Goal: Information Seeking & Learning: Learn about a topic

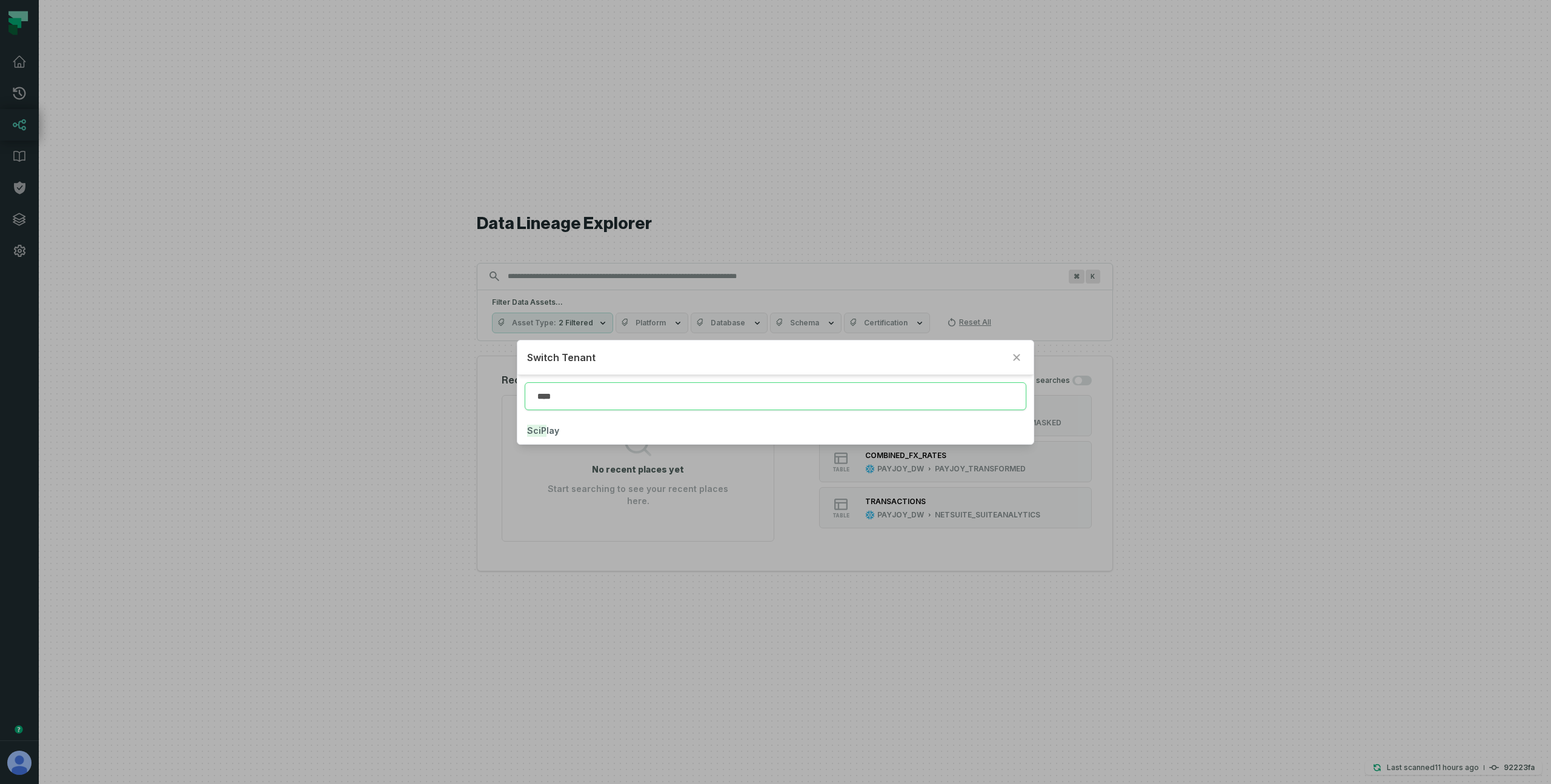
type input "****"
click button "SciP lay" at bounding box center [776, 430] width 516 height 27
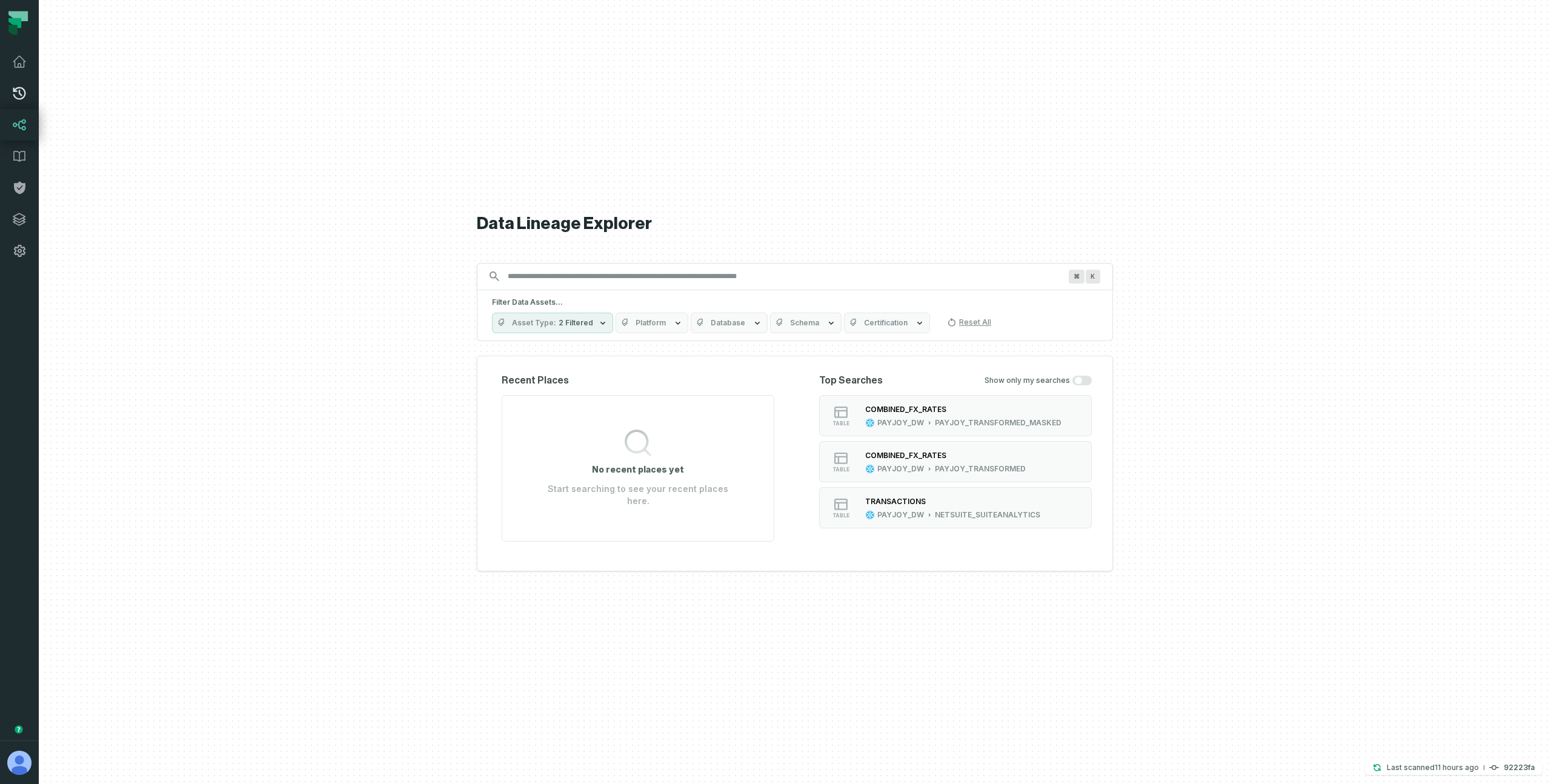
click at [19, 93] on icon at bounding box center [19, 94] width 13 height 13
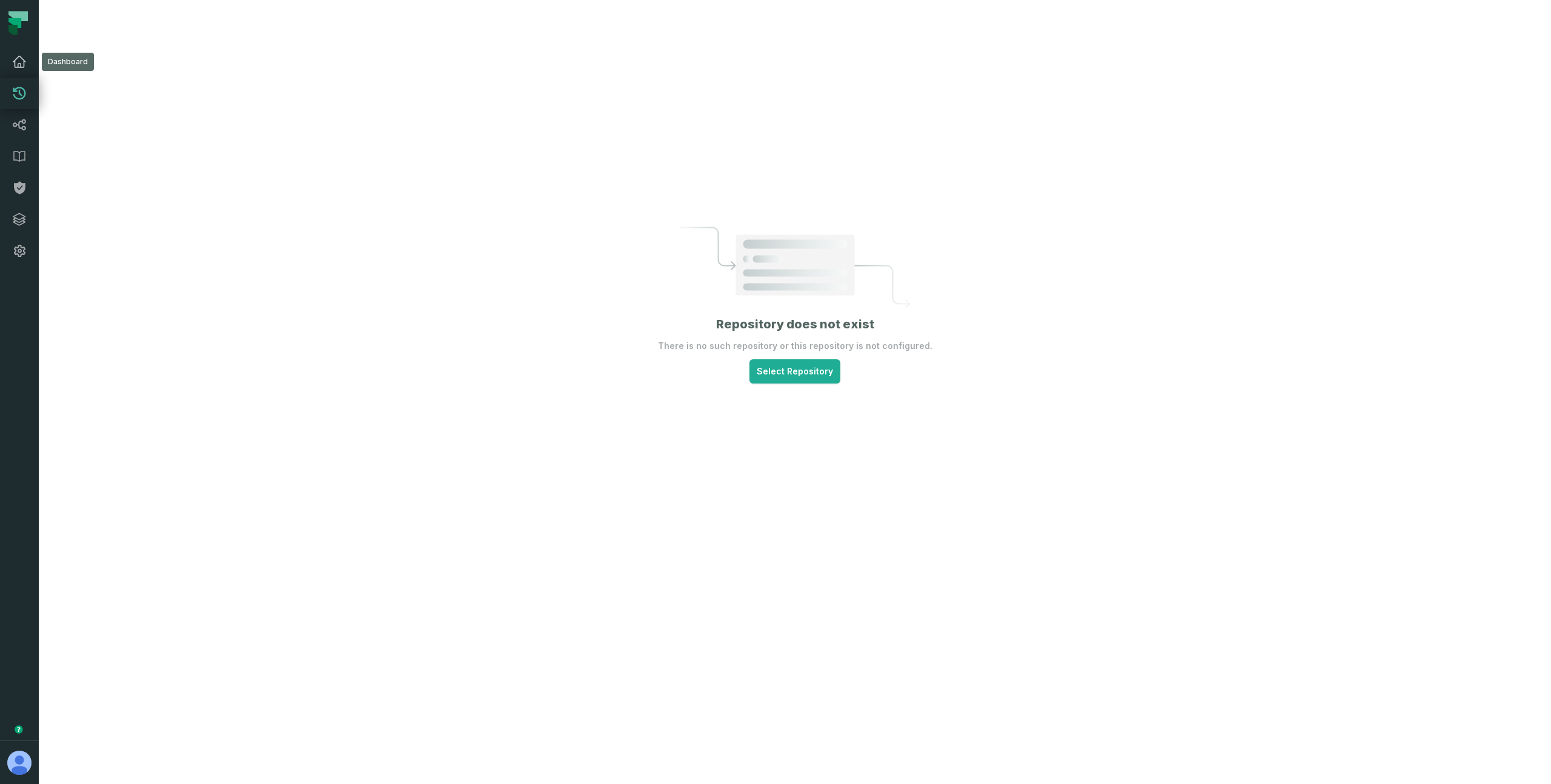
click at [21, 65] on icon at bounding box center [19, 61] width 12 height 11
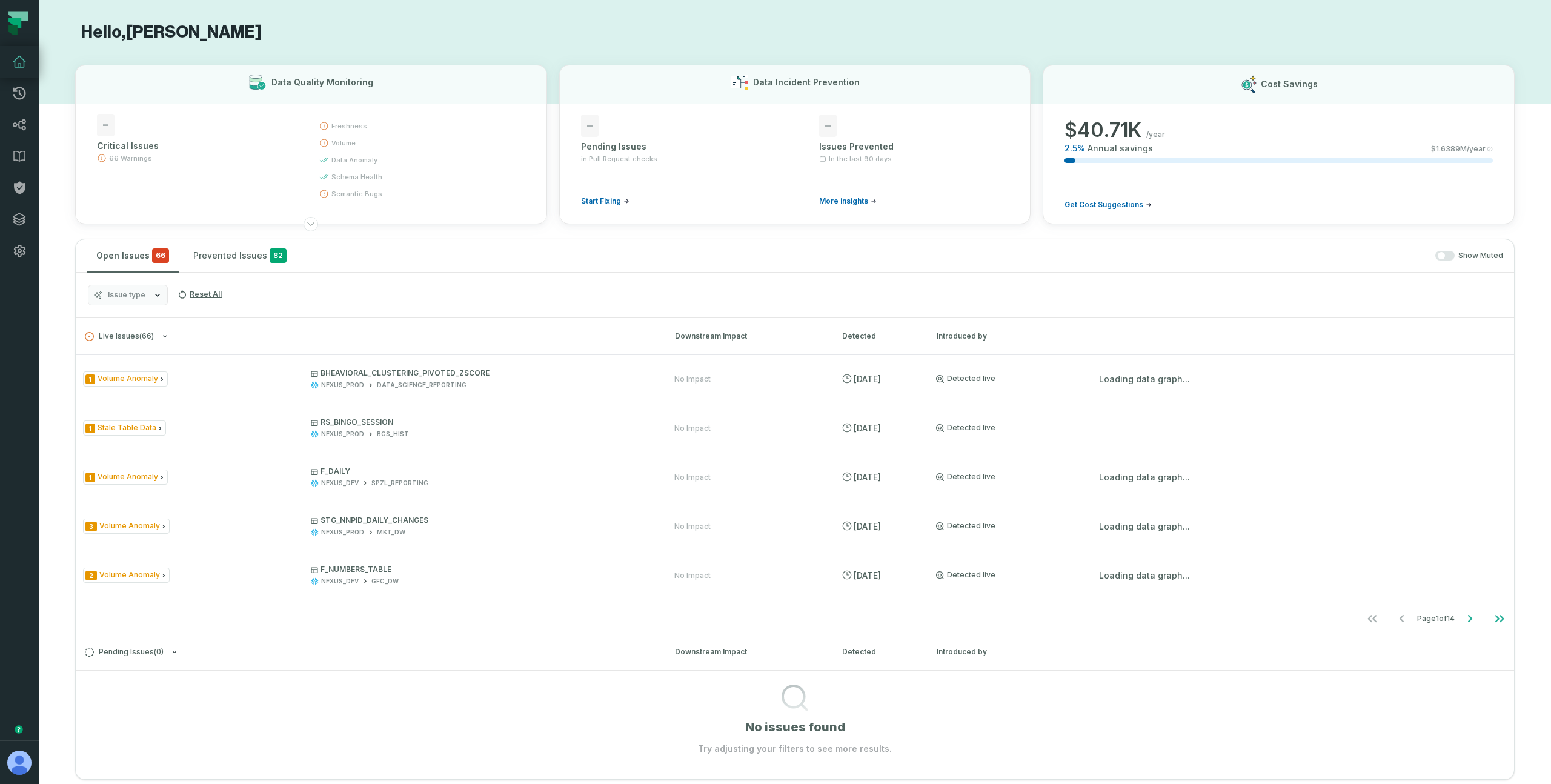
click at [147, 298] on button "Issue type" at bounding box center [128, 295] width 80 height 21
drag, startPoint x: 162, startPoint y: 397, endPoint x: 157, endPoint y: 411, distance: 14.9
click at [157, 413] on div "Choose items to filter: Reset All Issue Types Enum Handling Stale Table Data Vo…" at bounding box center [164, 371] width 152 height 126
click at [329, 285] on div "Issue type Reset All" at bounding box center [795, 295] width 1438 height 45
click at [127, 299] on span "Issue type" at bounding box center [126, 295] width 38 height 9
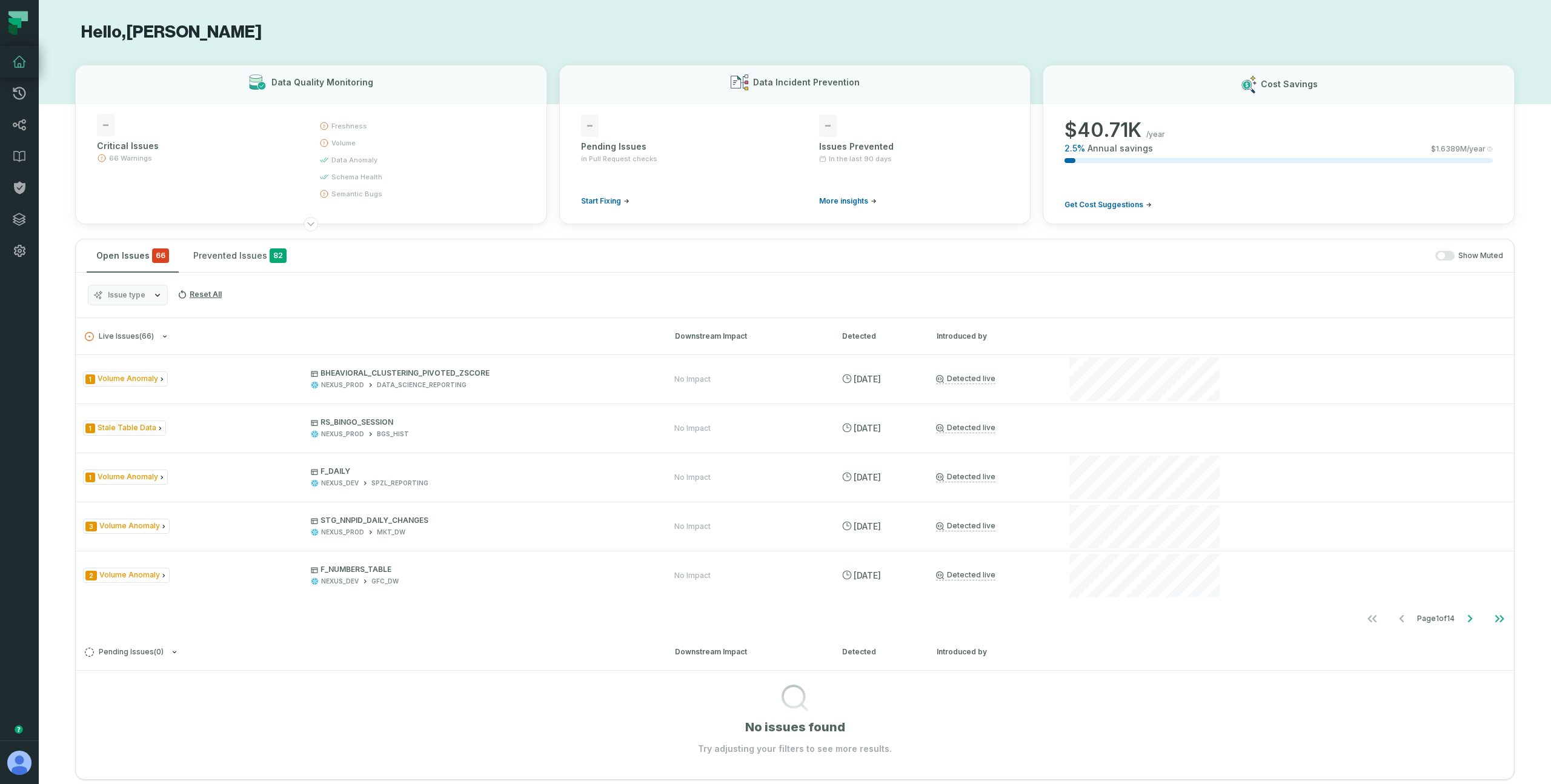
click at [256, 293] on div "Issue type Reset All" at bounding box center [795, 295] width 1438 height 45
click at [9, 65] on link "Dashboard" at bounding box center [19, 62] width 39 height 32
click at [28, 123] on link "Lineage" at bounding box center [19, 125] width 39 height 32
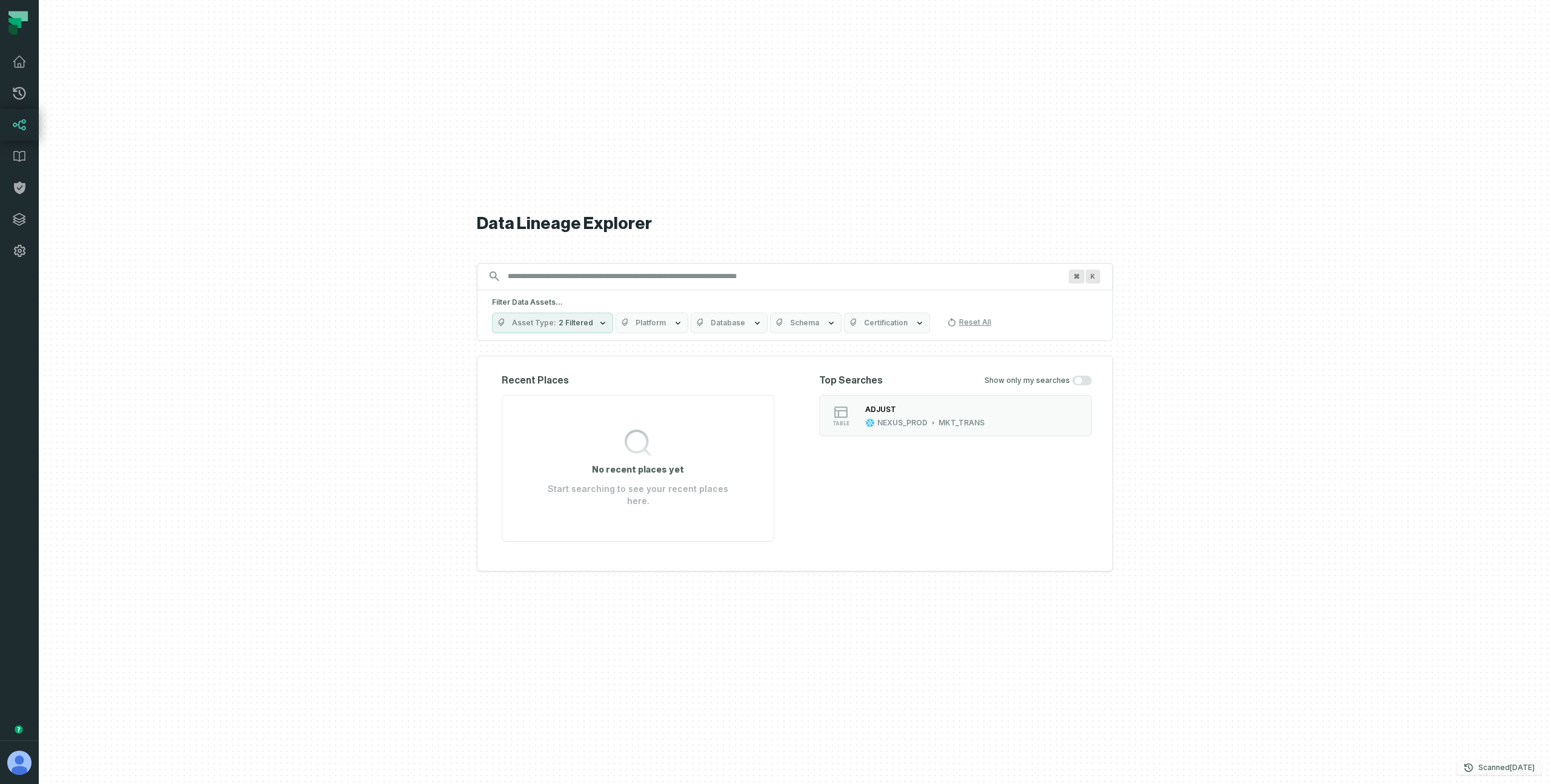
click at [1478, 763] on p "Scanned [DATE] 4:04:22 AM" at bounding box center [1506, 767] width 56 height 12
drag, startPoint x: 1323, startPoint y: 725, endPoint x: 1345, endPoint y: 749, distance: 32.6
click at [1345, 749] on li "version Snowflake [URL][DOMAIN_NAME],NEXUS_XS_WH [DATE] 4:04:22 AM Tableau [URL…" at bounding box center [1392, 732] width 297 height 44
drag, startPoint x: 1372, startPoint y: 739, endPoint x: 1285, endPoint y: 718, distance: 89.5
click at [1294, 719] on li "version Snowflake [URL][DOMAIN_NAME],NEXUS_XS_WH [DATE] 4:04:22 AM Tableau [URL…" at bounding box center [1392, 732] width 297 height 44
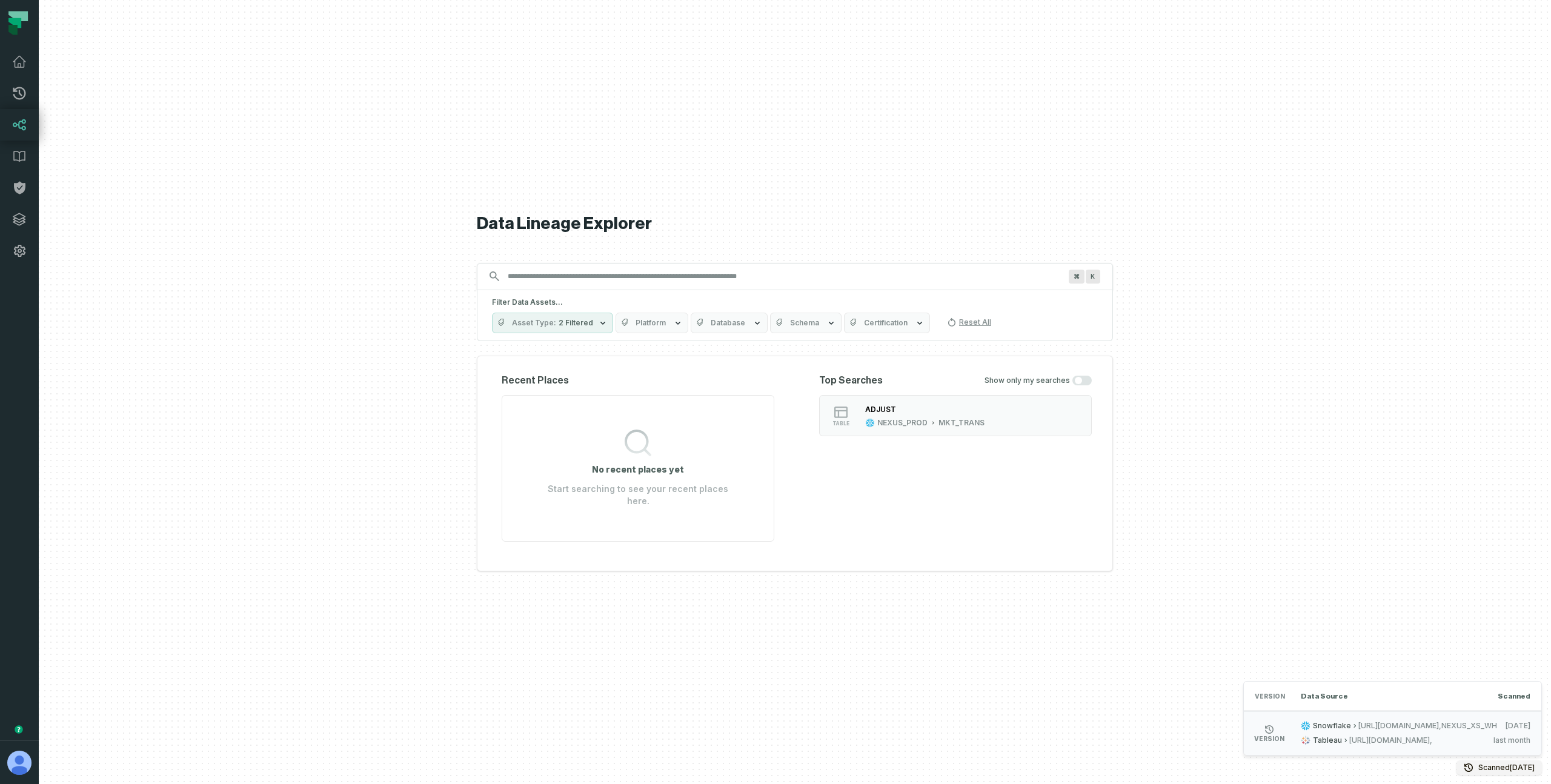
click at [1277, 717] on li "version Snowflake [URL][DOMAIN_NAME],NEXUS_XS_WH [DATE] 4:04:22 AM Tableau [URL…" at bounding box center [1392, 732] width 297 height 44
drag, startPoint x: 1285, startPoint y: 727, endPoint x: 1308, endPoint y: 740, distance: 26.4
click at [1308, 740] on div "Snowflake [URL][DOMAIN_NAME],NEXUS_XS_WH [DATE] 4:04:22 AM Tableau [URL][DOMAIN…" at bounding box center [1415, 733] width 230 height 25
drag, startPoint x: 1329, startPoint y: 742, endPoint x: 1259, endPoint y: 720, distance: 73.4
click at [1259, 720] on li "version Snowflake [URL][DOMAIN_NAME],NEXUS_XS_WH [DATE] 4:04:22 AM Tableau [URL…" at bounding box center [1392, 732] width 297 height 44
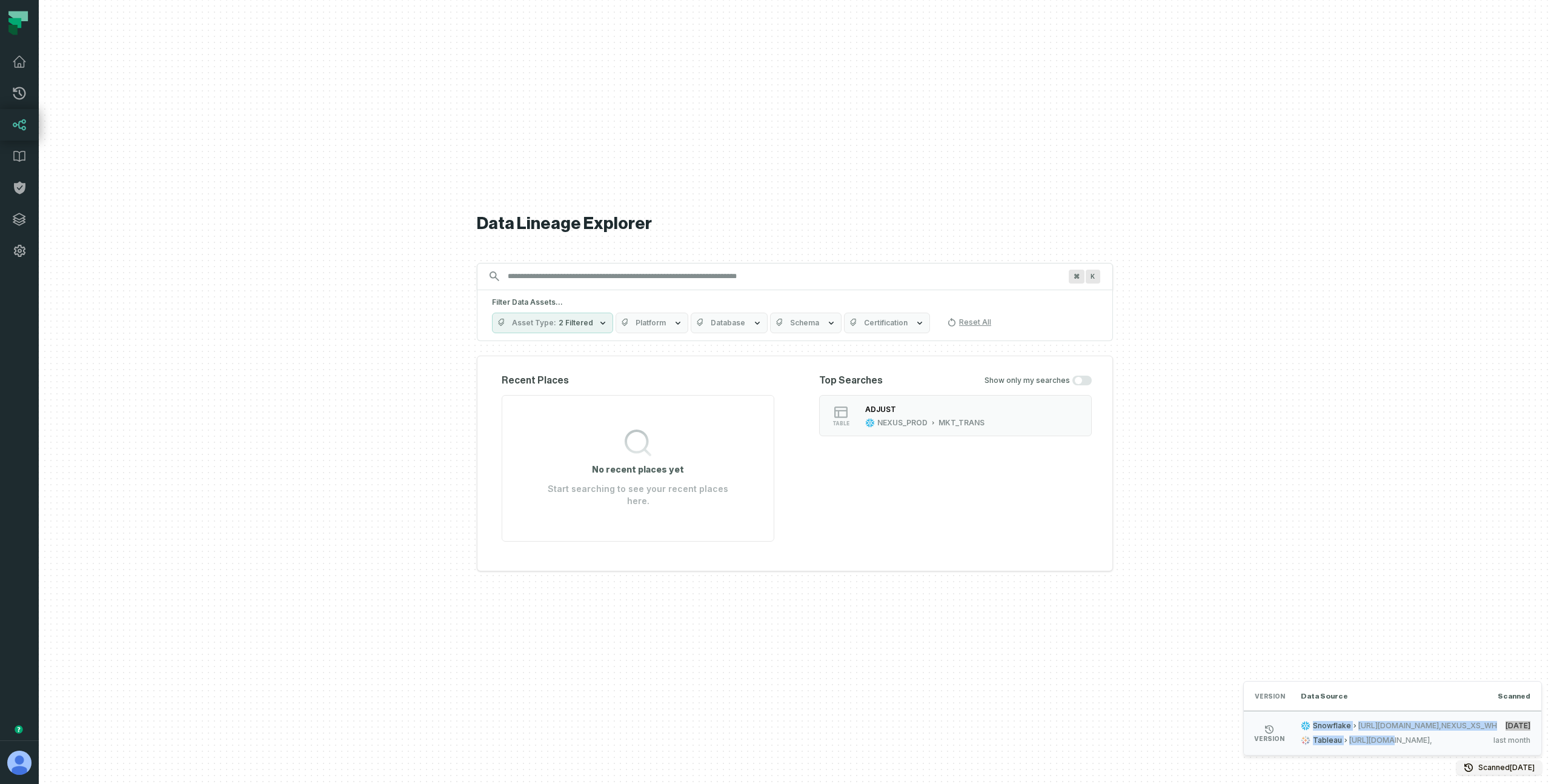
click at [1313, 728] on span "Snowflake" at bounding box center [1331, 725] width 38 height 9
drag, startPoint x: 1277, startPoint y: 727, endPoint x: 1332, endPoint y: 737, distance: 55.9
click at [1332, 737] on div "Snowflake [URL][DOMAIN_NAME],NEXUS_XS_WH [DATE] 4:04:22 AM Tableau [URL][DOMAIN…" at bounding box center [1415, 733] width 230 height 25
click at [1349, 741] on span "[URL][DOMAIN_NAME]," at bounding box center [1417, 740] width 136 height 9
drag, startPoint x: 1368, startPoint y: 739, endPoint x: 1246, endPoint y: 723, distance: 123.0
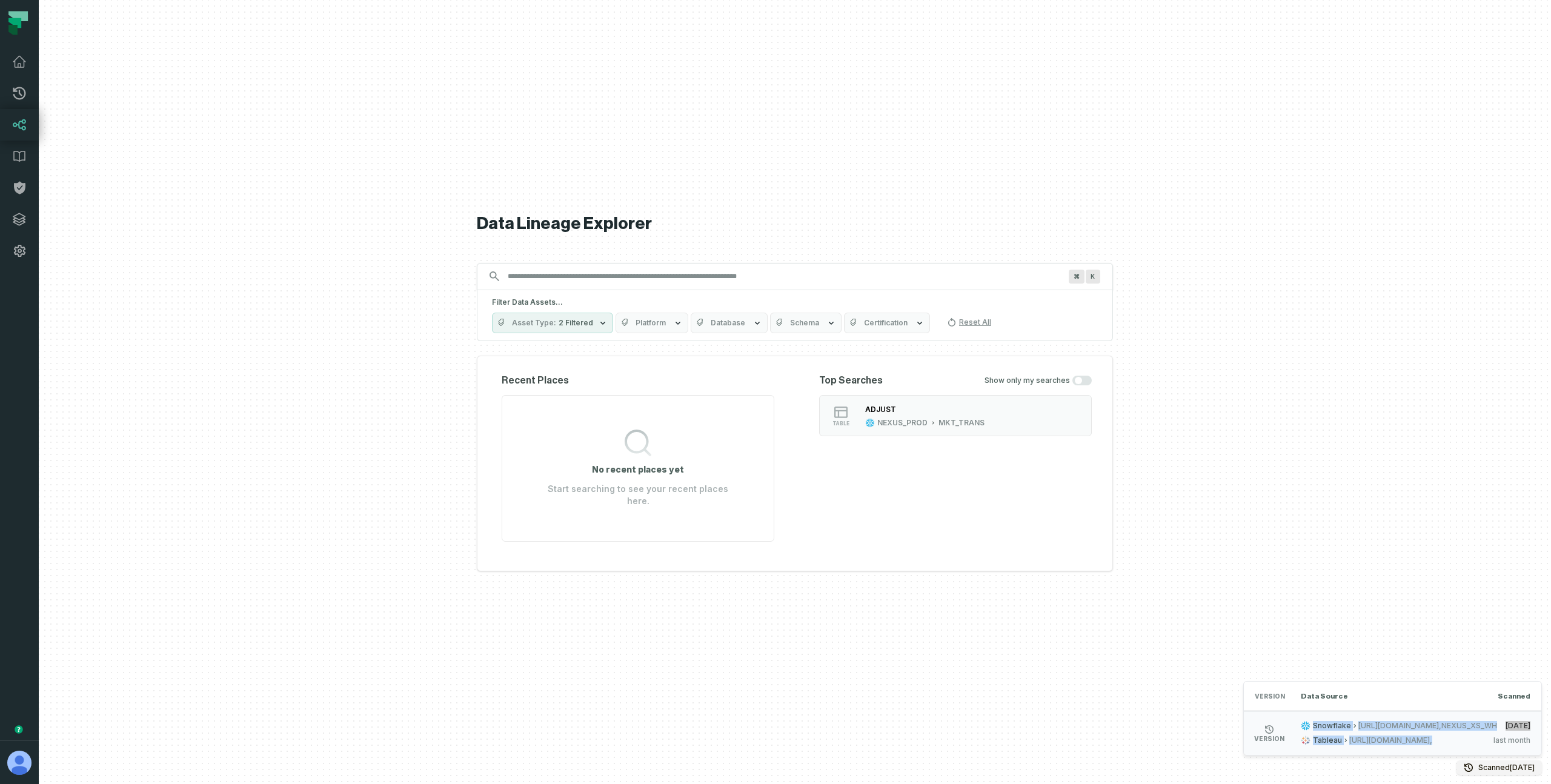
click at [1246, 723] on li "version Snowflake [URL][DOMAIN_NAME],NEXUS_XS_WH [DATE] 4:04:22 AM Tableau [URL…" at bounding box center [1392, 732] width 297 height 44
click at [1247, 724] on li "version Snowflake [URL][DOMAIN_NAME],NEXUS_XS_WH [DATE] 4:04:22 AM Tableau [URL…" at bounding box center [1392, 732] width 297 height 44
drag, startPoint x: 1266, startPoint y: 712, endPoint x: 1349, endPoint y: 746, distance: 89.7
click at [1349, 746] on li "version Snowflake [URL][DOMAIN_NAME],NEXUS_XS_WH [DATE] 4:04:22 AM Tableau [URL…" at bounding box center [1392, 732] width 297 height 44
click at [1356, 741] on span "[URL][DOMAIN_NAME]," at bounding box center [1417, 740] width 136 height 9
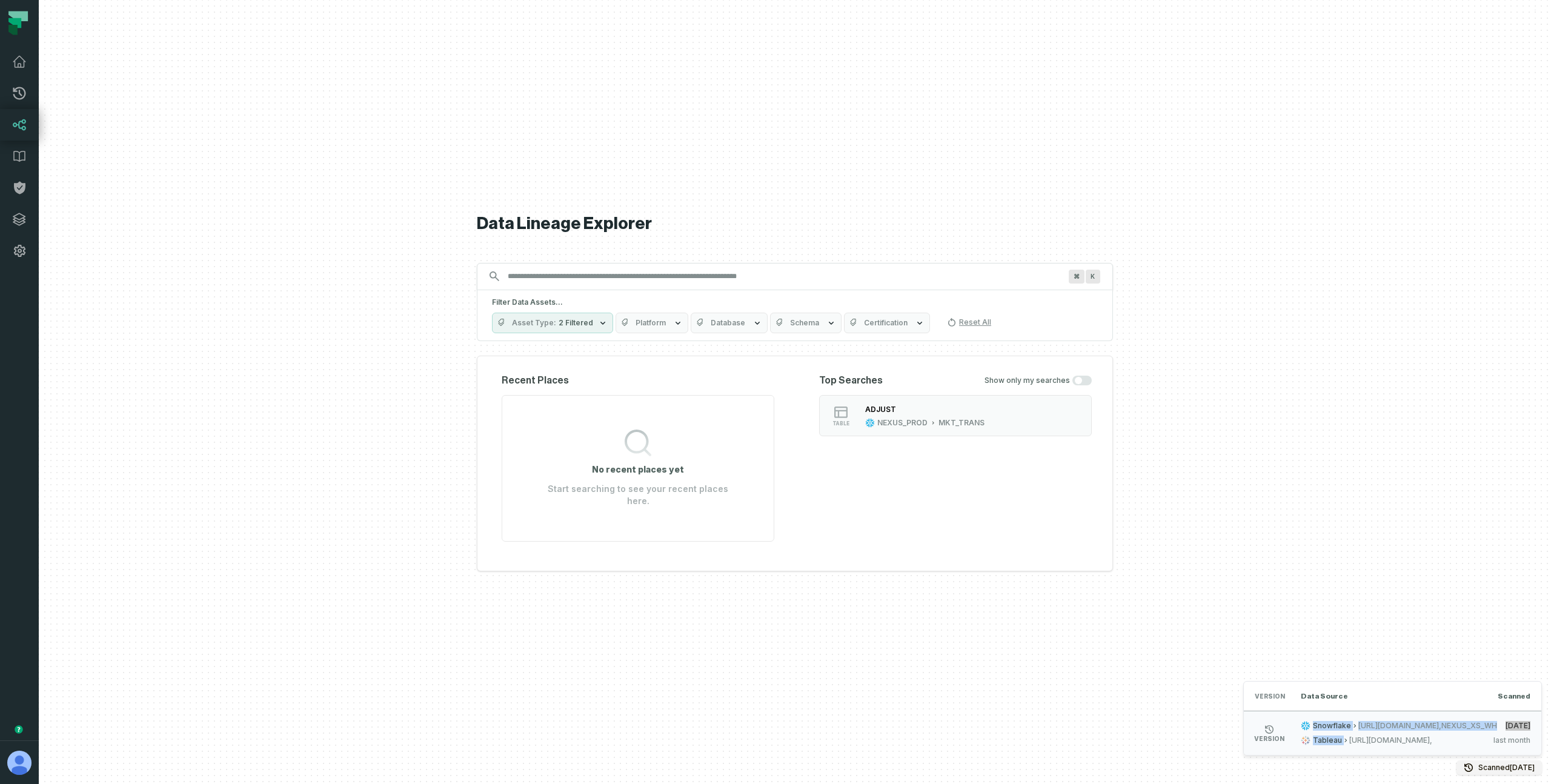
drag, startPoint x: 1325, startPoint y: 732, endPoint x: 1244, endPoint y: 713, distance: 83.2
click at [1244, 713] on li "version Snowflake [URL][DOMAIN_NAME],NEXUS_XS_WH [DATE] 4:04:22 AM Tableau [URL…" at bounding box center [1392, 732] width 297 height 44
click at [1268, 719] on li "version Snowflake [URL][DOMAIN_NAME],NEXUS_XS_WH [DATE] 4:04:22 AM Tableau [URL…" at bounding box center [1392, 732] width 297 height 44
drag, startPoint x: 1262, startPoint y: 726, endPoint x: 1349, endPoint y: 749, distance: 90.0
click at [1349, 749] on li "version Snowflake [URL][DOMAIN_NAME],NEXUS_XS_WH [DATE] 4:04:22 AM Tableau [URL…" at bounding box center [1392, 732] width 297 height 44
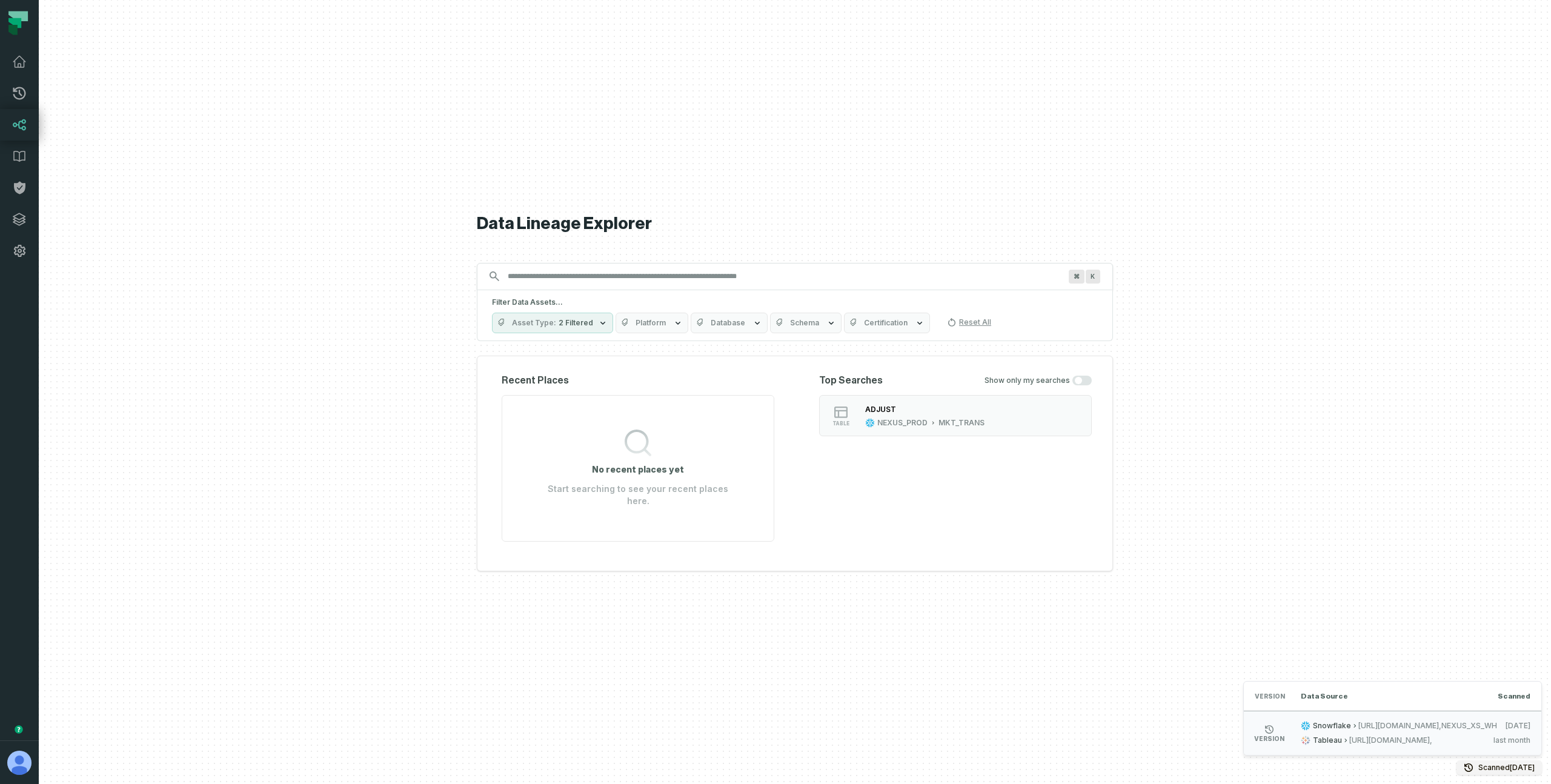
click at [1331, 746] on li "version Snowflake [URL][DOMAIN_NAME],NEXUS_XS_WH [DATE] 4:04:22 AM Tableau [URL…" at bounding box center [1392, 732] width 297 height 44
drag, startPoint x: 1468, startPoint y: 723, endPoint x: 1303, endPoint y: 741, distance: 166.0
click at [1303, 741] on div "Snowflake [URL][DOMAIN_NAME],NEXUS_XS_WH [DATE] 4:04:22 AM Tableau [URL][DOMAIN…" at bounding box center [1415, 733] width 230 height 25
click at [1313, 724] on span "Snowflake" at bounding box center [1331, 725] width 38 height 9
drag, startPoint x: 1282, startPoint y: 724, endPoint x: 1306, endPoint y: 741, distance: 29.4
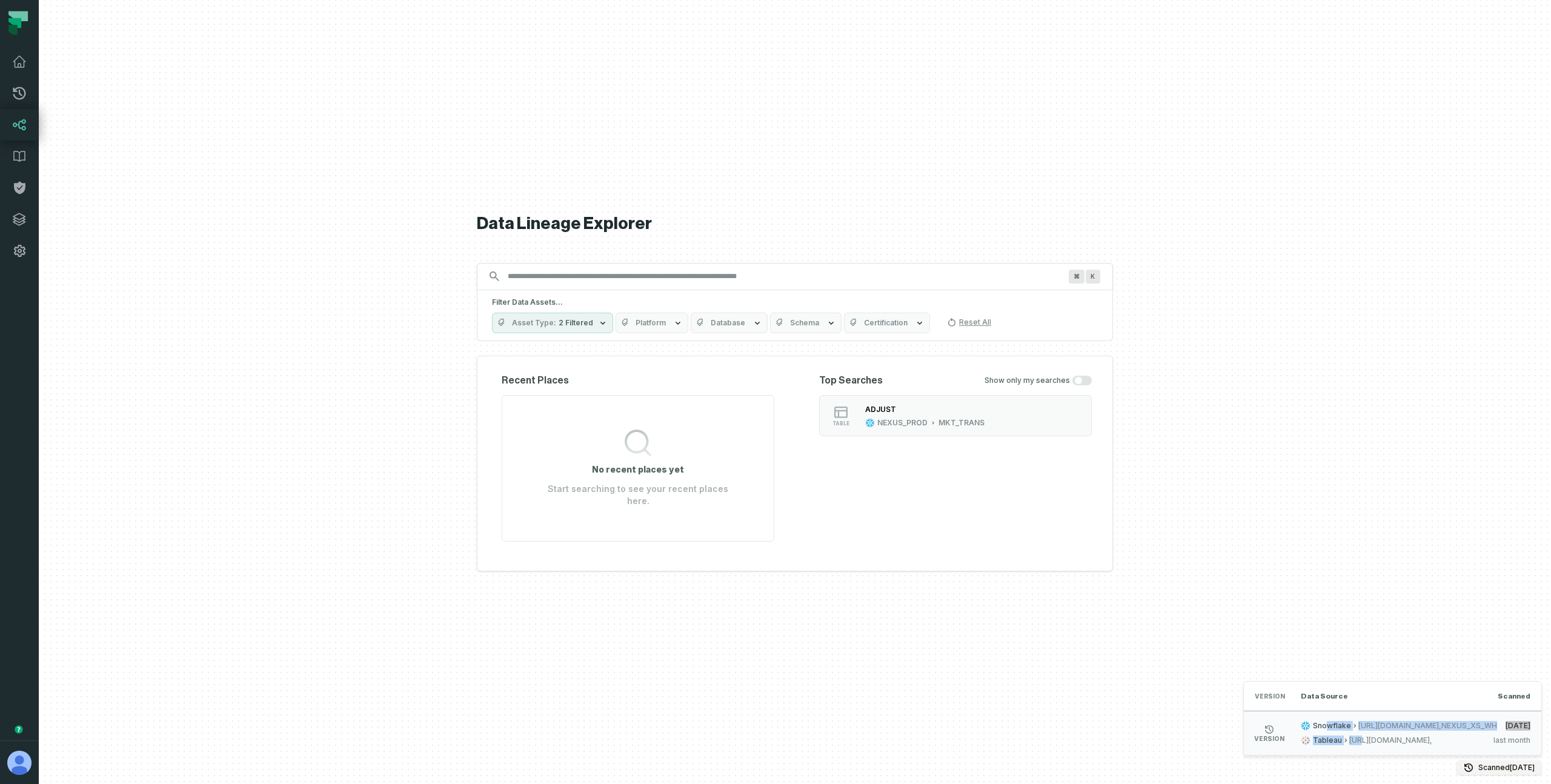
click at [1306, 741] on div "Snowflake [URL][DOMAIN_NAME],NEXUS_XS_WH [DATE] 4:04:22 AM Tableau [URL][DOMAIN…" at bounding box center [1415, 733] width 230 height 25
click at [1349, 741] on span "[URL][DOMAIN_NAME]," at bounding box center [1417, 740] width 136 height 9
drag, startPoint x: 1259, startPoint y: 739, endPoint x: 1249, endPoint y: 723, distance: 18.9
click at [1300, 723] on div "Snowflake [URL][DOMAIN_NAME],NEXUS_XS_WH [DATE] 4:04:22 AM Tableau [URL][DOMAIN…" at bounding box center [1415, 733] width 230 height 25
click at [1074, 703] on div "Data Lineage Explorer Search for assets across the organization ⌘ K Filter Data…" at bounding box center [794, 392] width 636 height 784
